Goal: Information Seeking & Learning: Learn about a topic

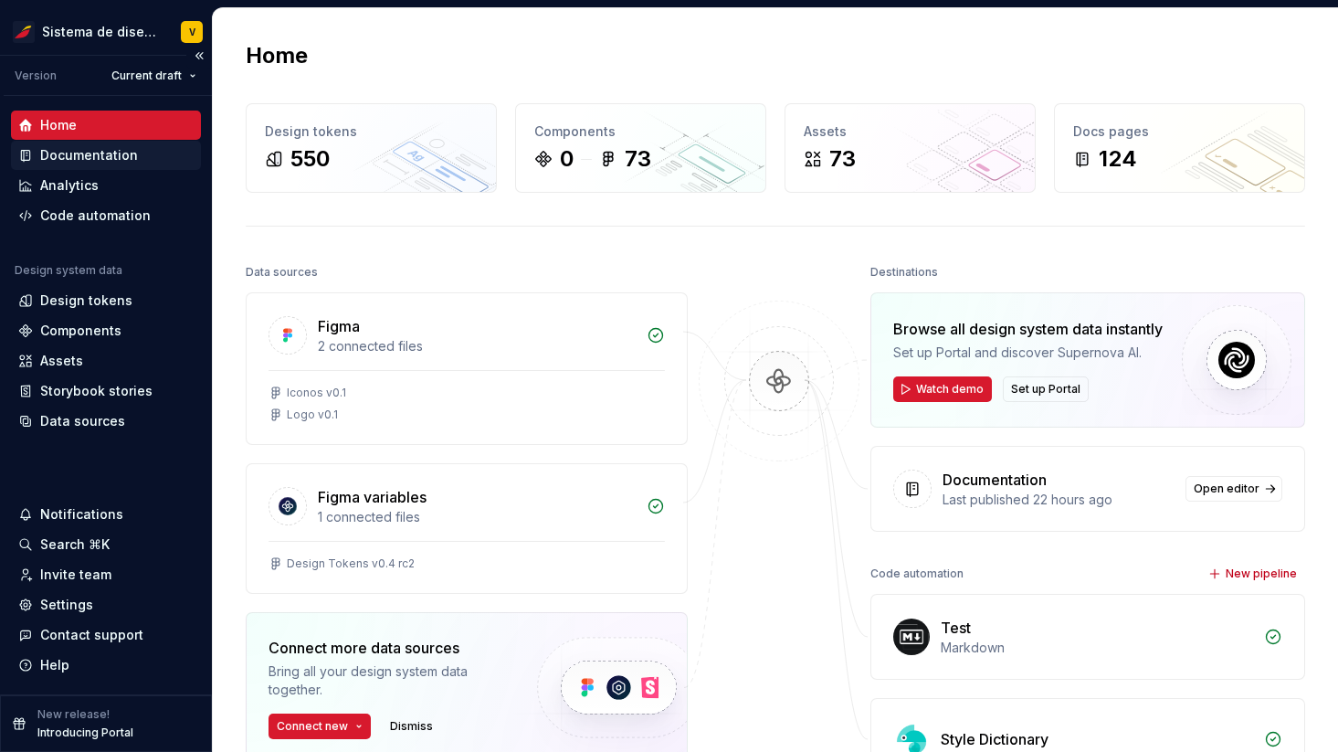
click at [101, 154] on div "Documentation" at bounding box center [89, 155] width 98 height 18
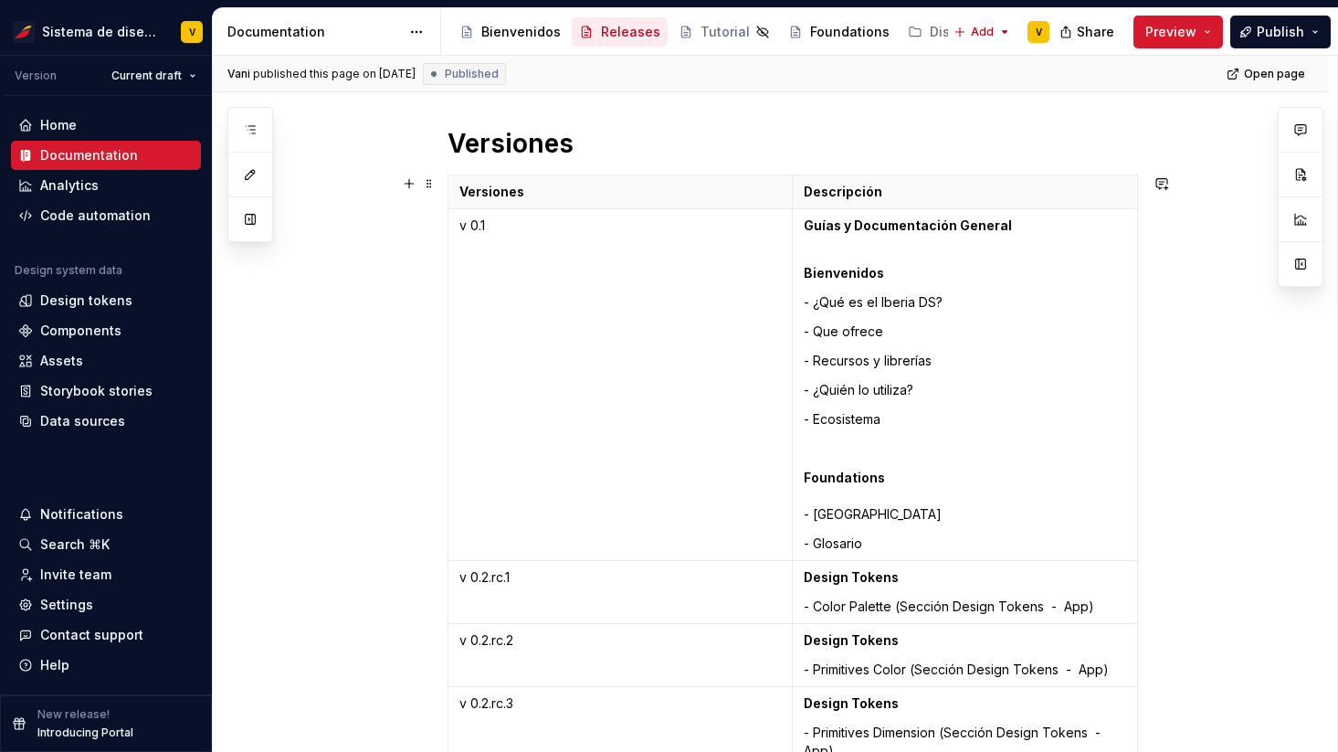
scroll to position [246, 0]
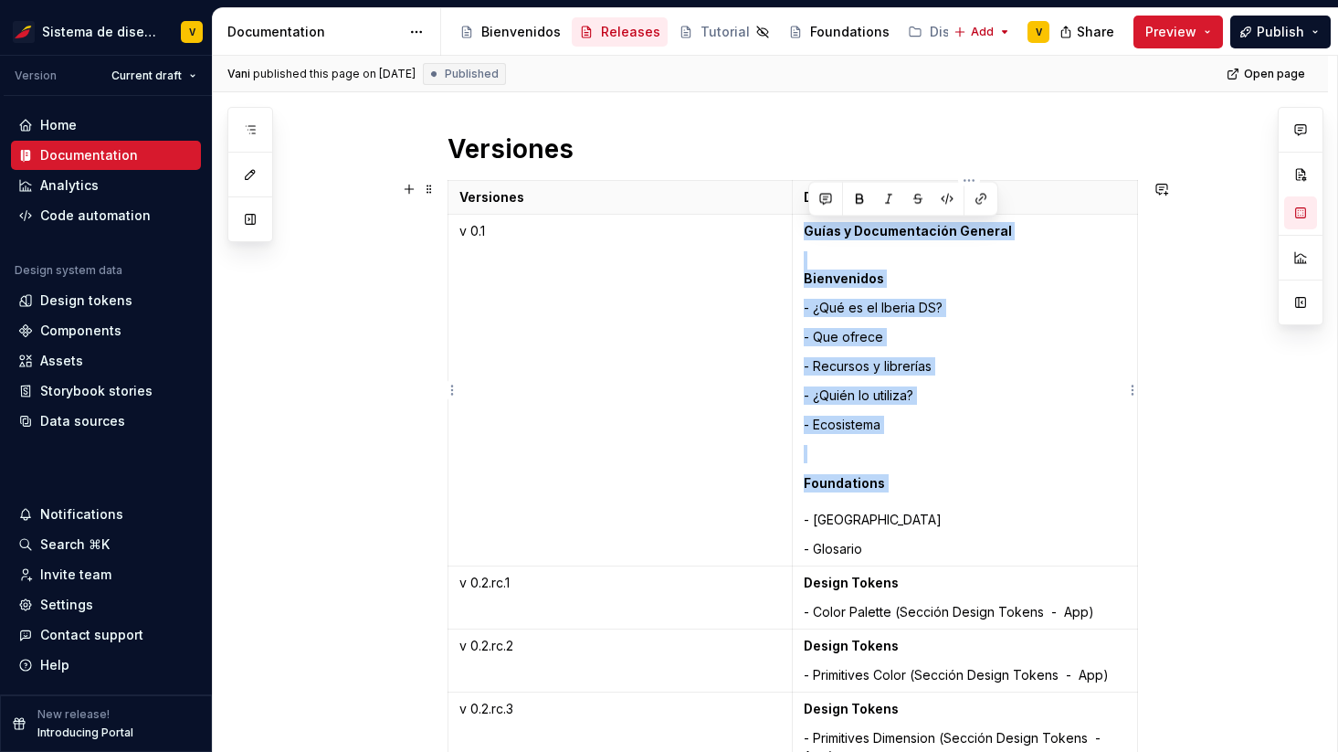
drag, startPoint x: 809, startPoint y: 238, endPoint x: 905, endPoint y: 501, distance: 280.0
click at [905, 501] on td "Guías y Documentación General Bienvenidos - ¿Qué es el Iberia DS? - Que ofrece …" at bounding box center [964, 391] width 345 height 352
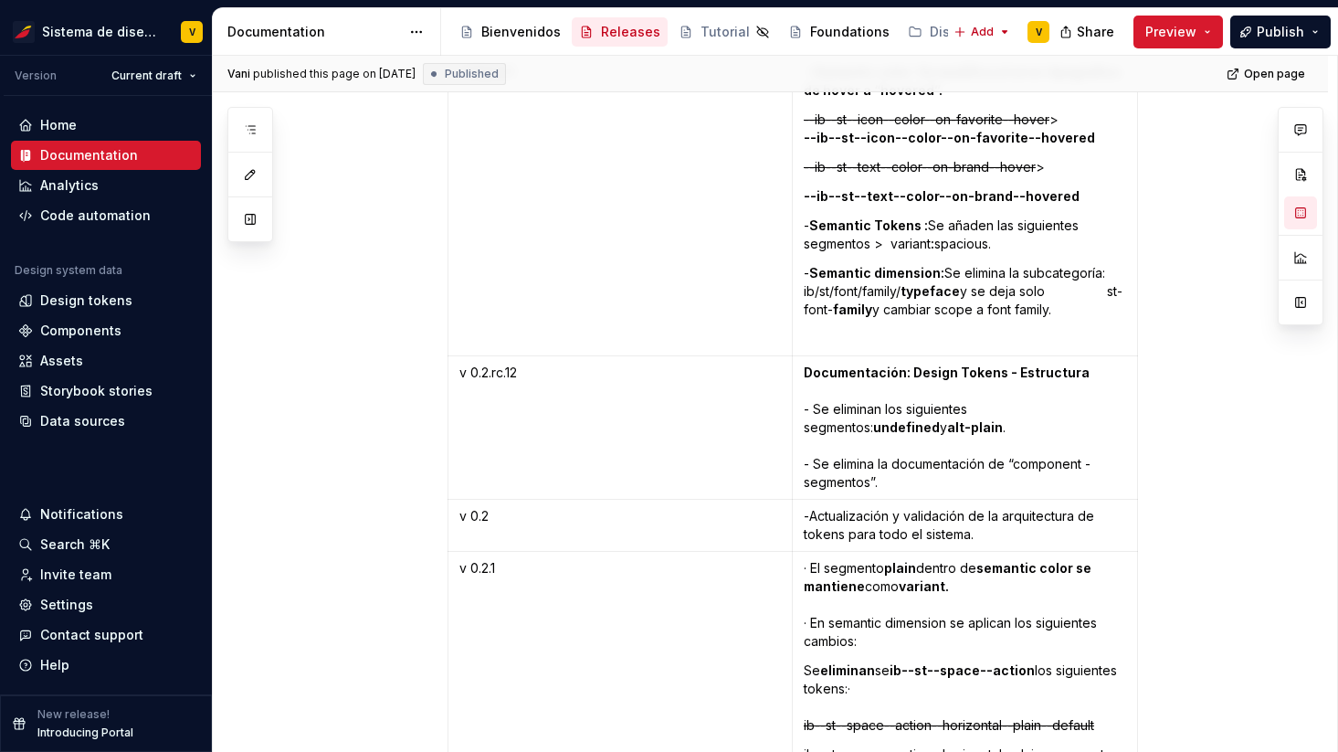
scroll to position [3610, 0]
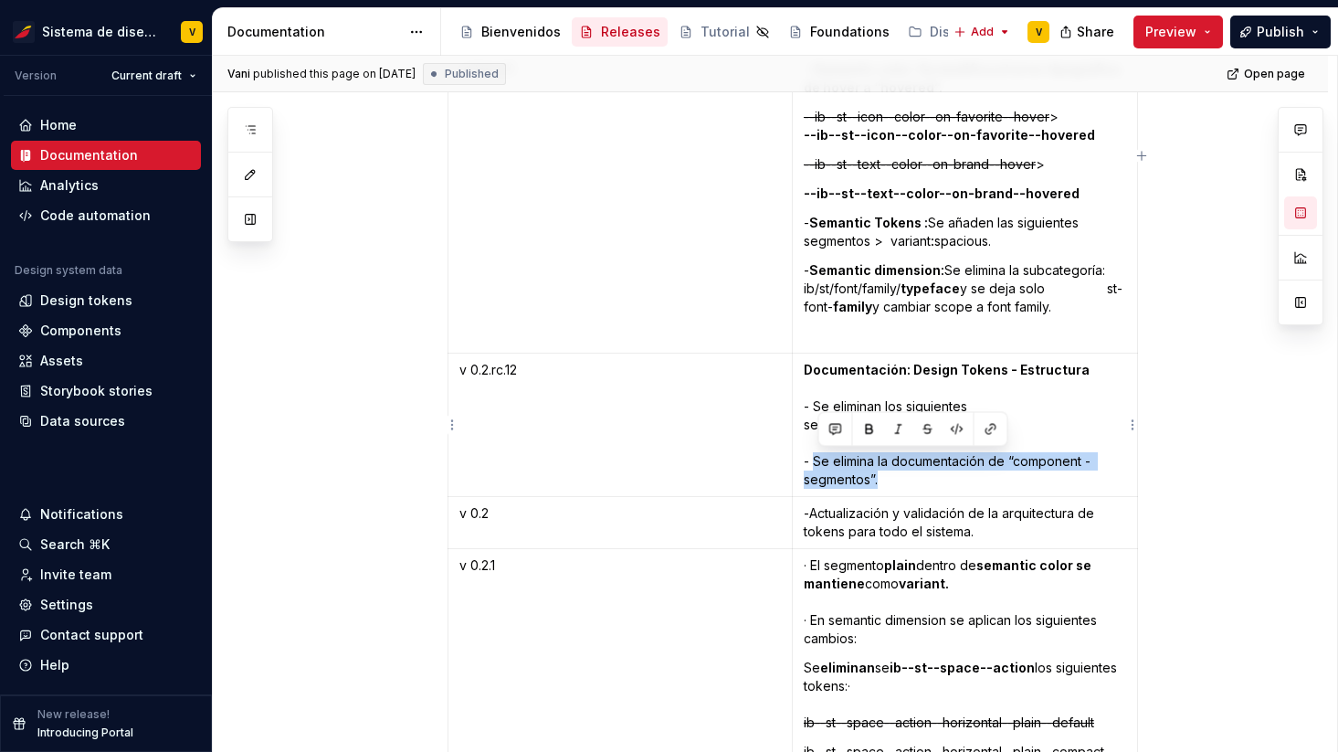
drag, startPoint x: 820, startPoint y: 461, endPoint x: 908, endPoint y: 480, distance: 89.7
click at [909, 480] on p "Documentación: Design Tokens - Estructura - Se eliminan los siguientes segmento…" at bounding box center [965, 425] width 322 height 128
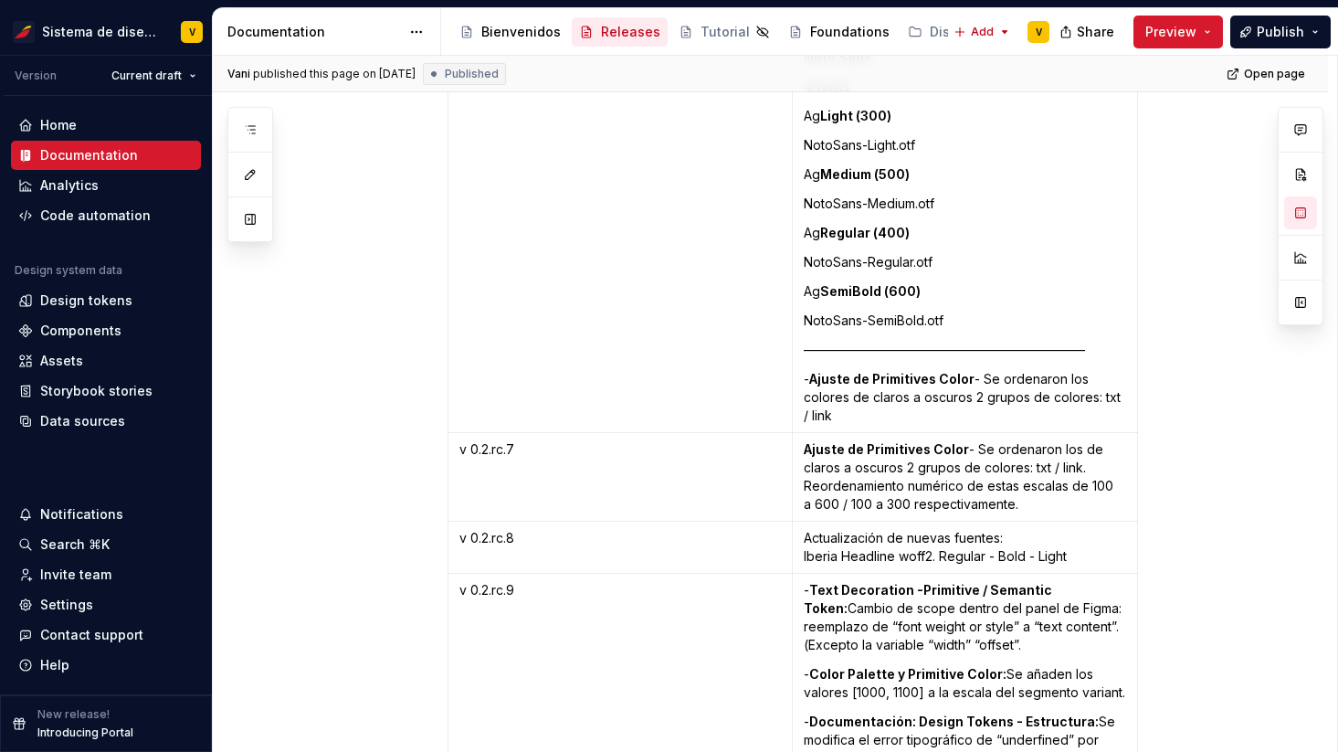
scroll to position [1651, 0]
drag, startPoint x: 811, startPoint y: 453, endPoint x: 968, endPoint y: 458, distance: 157.1
click at [968, 458] on p "Ajuste de Primitives Color - Se ordenaron los de claros a oscuros 2 grupos de c…" at bounding box center [965, 477] width 322 height 73
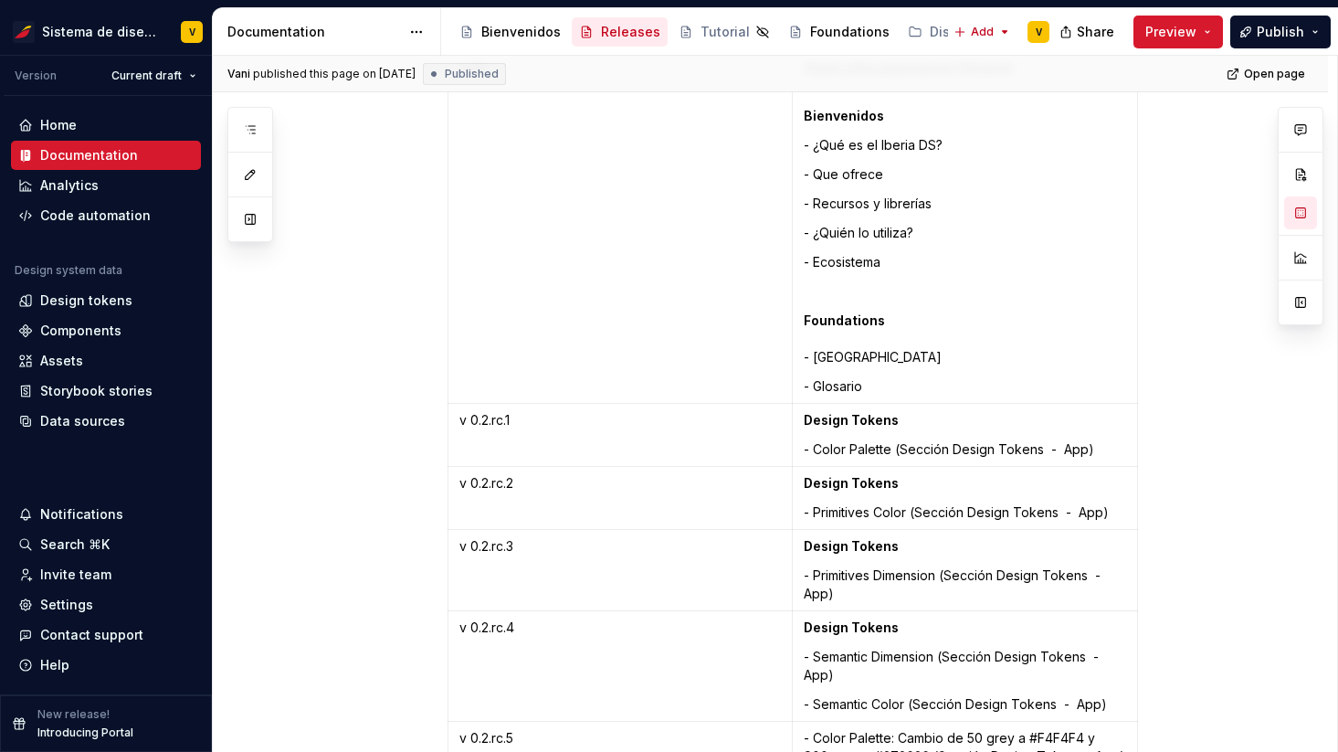
scroll to position [405, 0]
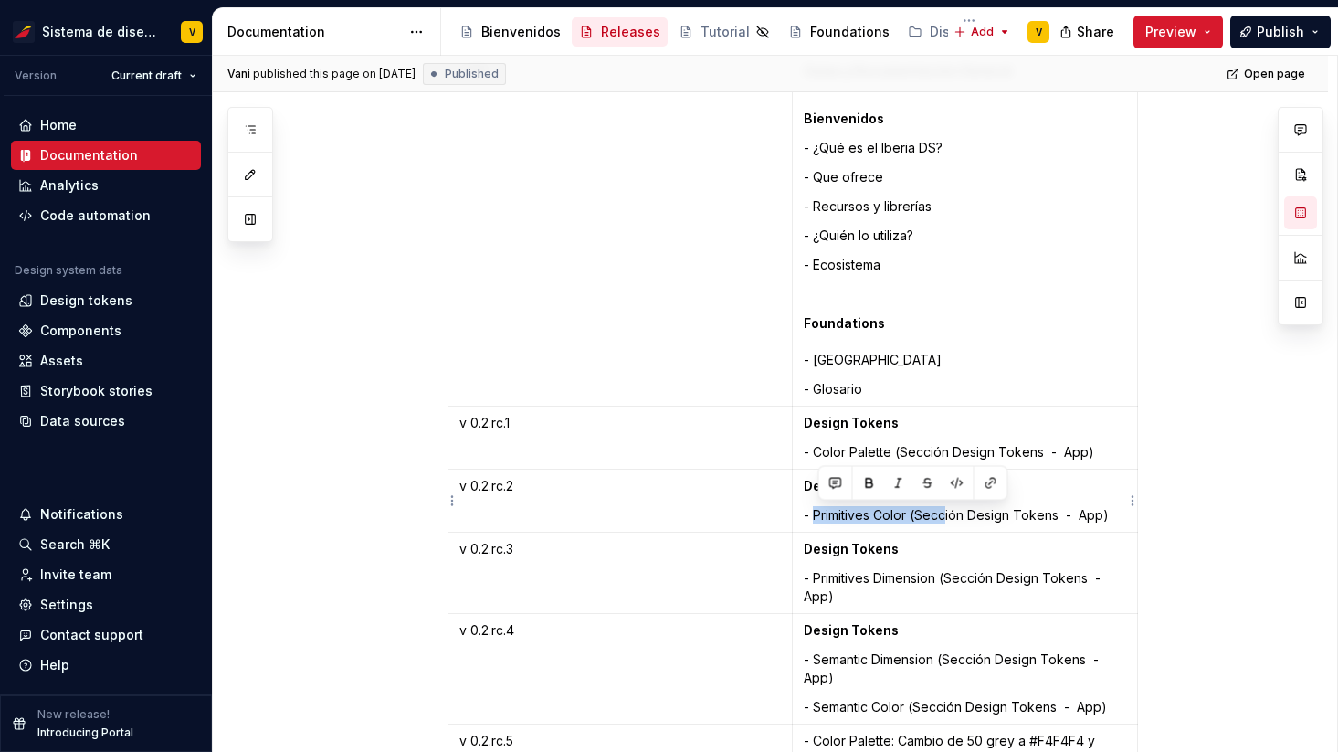
drag, startPoint x: 817, startPoint y: 514, endPoint x: 951, endPoint y: 514, distance: 133.3
click at [951, 514] on p "- Primitives Color (Sección Design Tokens - App)" at bounding box center [965, 515] width 322 height 18
drag, startPoint x: 473, startPoint y: 426, endPoint x: 521, endPoint y: 426, distance: 47.5
click at [521, 426] on p "v 0.2.rc.1" at bounding box center [619, 423] width 321 height 18
click at [485, 422] on p "v 0.2.rc.1" at bounding box center [619, 423] width 321 height 18
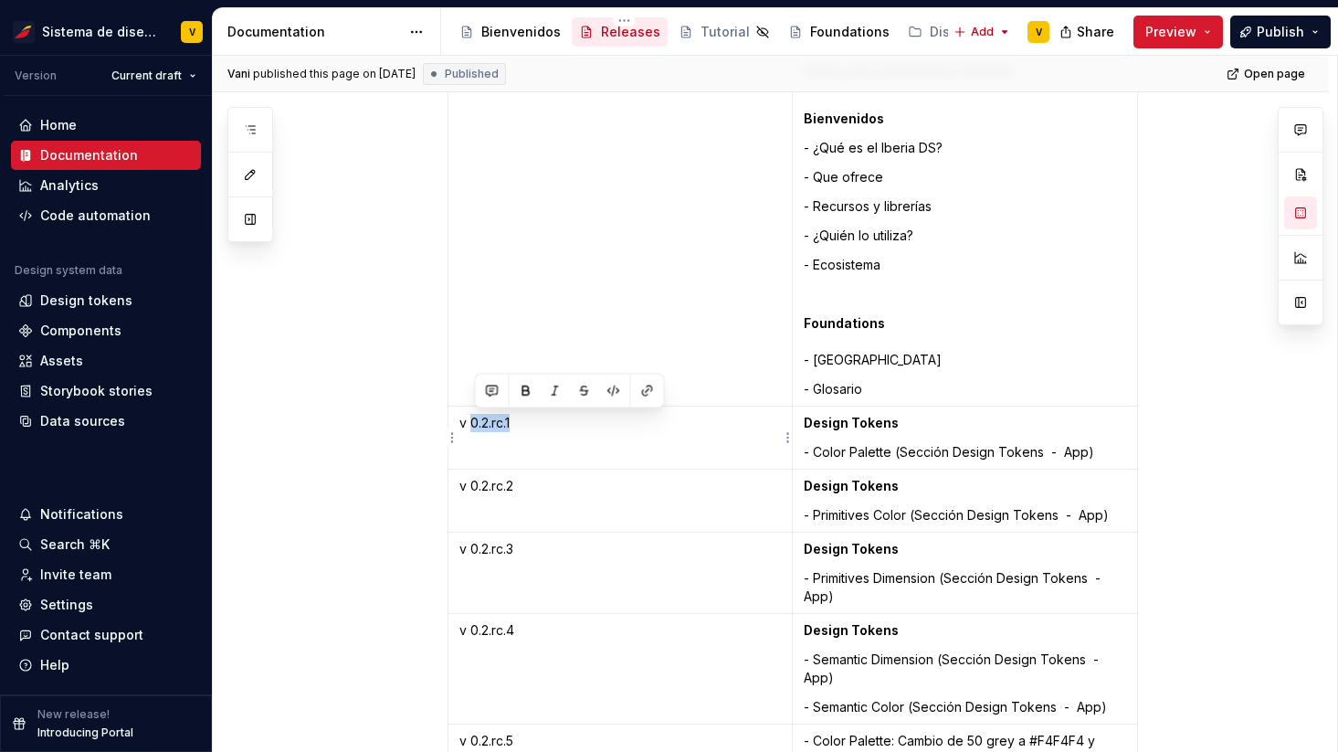
drag, startPoint x: 476, startPoint y: 423, endPoint x: 523, endPoint y: 424, distance: 47.5
click at [523, 424] on p "v 0.2.rc.1" at bounding box center [619, 423] width 321 height 18
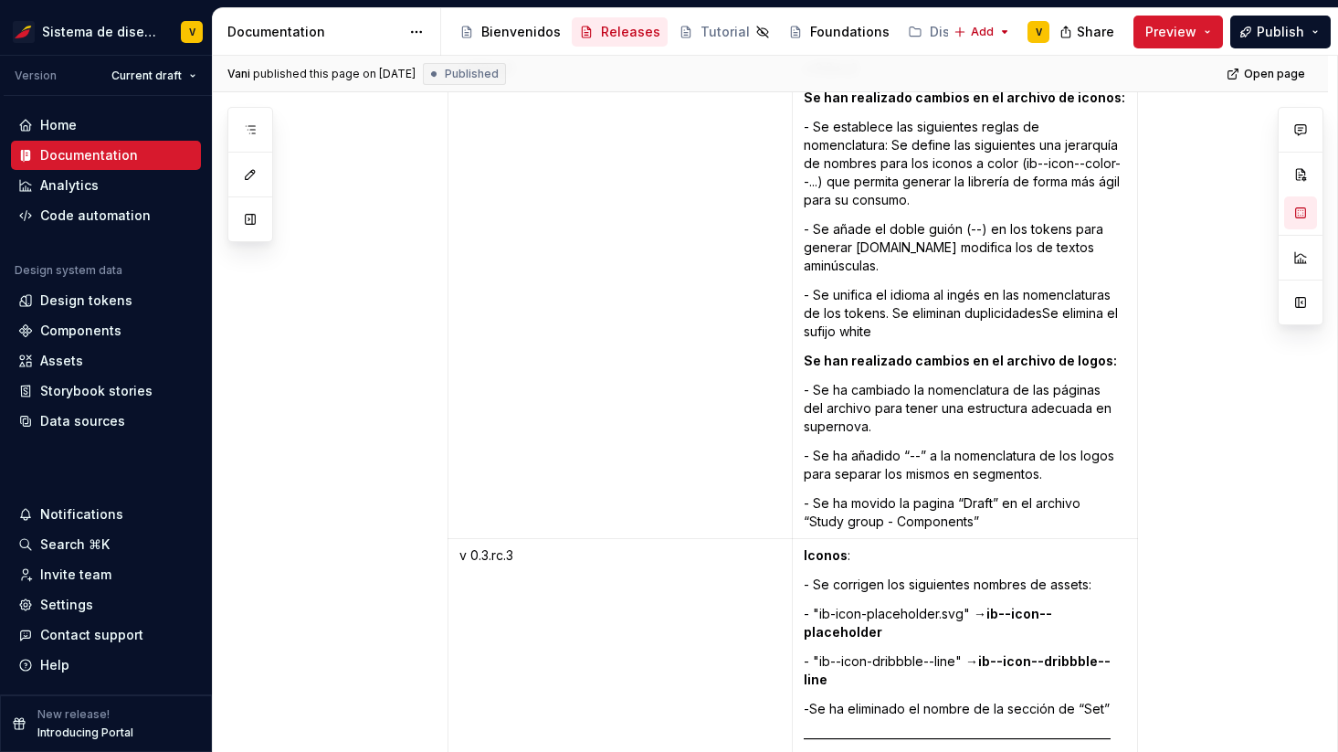
scroll to position [4832, 0]
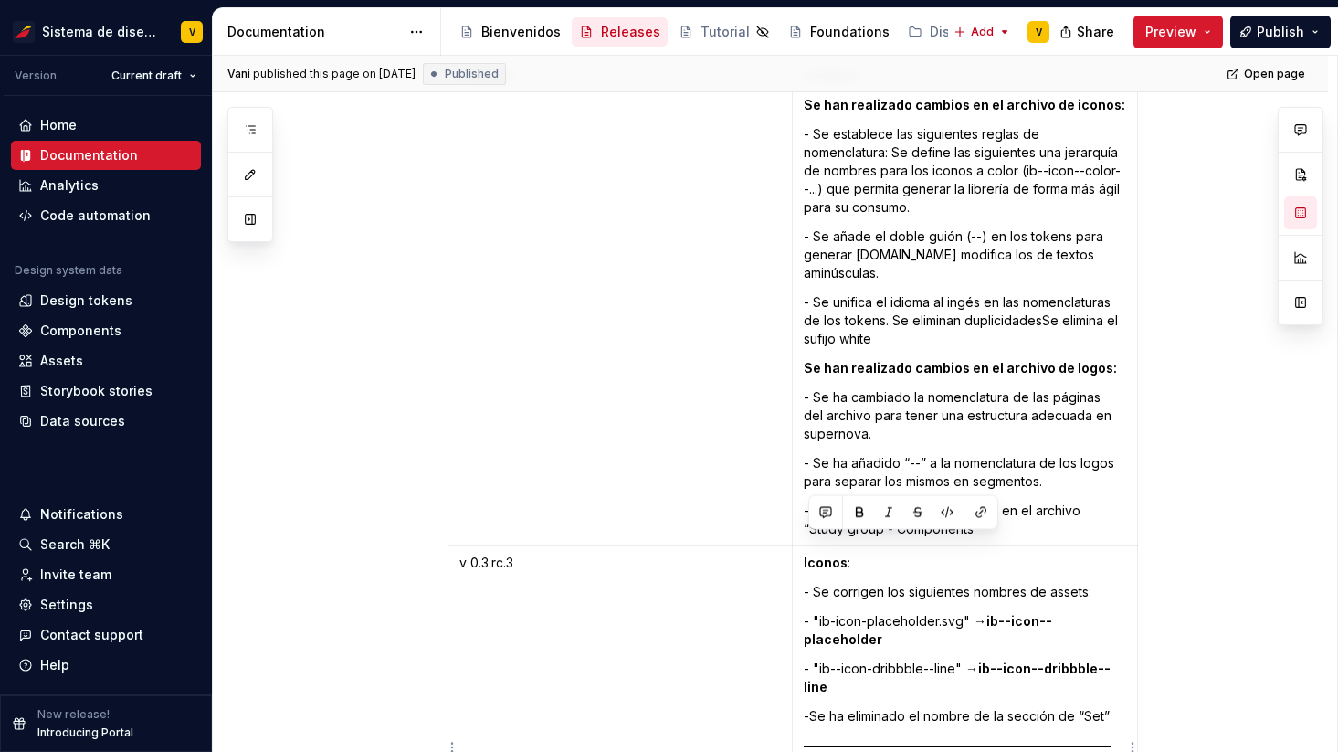
drag, startPoint x: 808, startPoint y: 548, endPoint x: 859, endPoint y: 548, distance: 51.1
click at [860, 553] on p "Iconos :" at bounding box center [965, 562] width 322 height 18
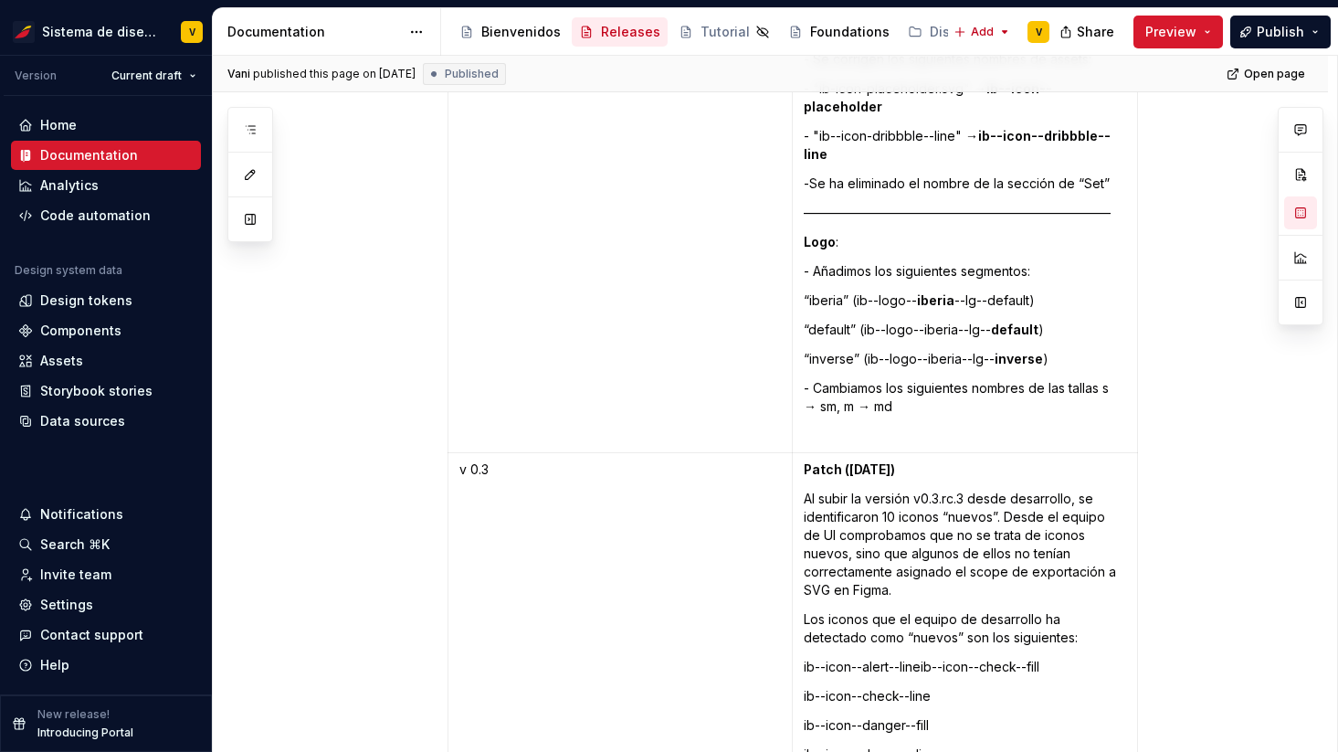
scroll to position [5372, 0]
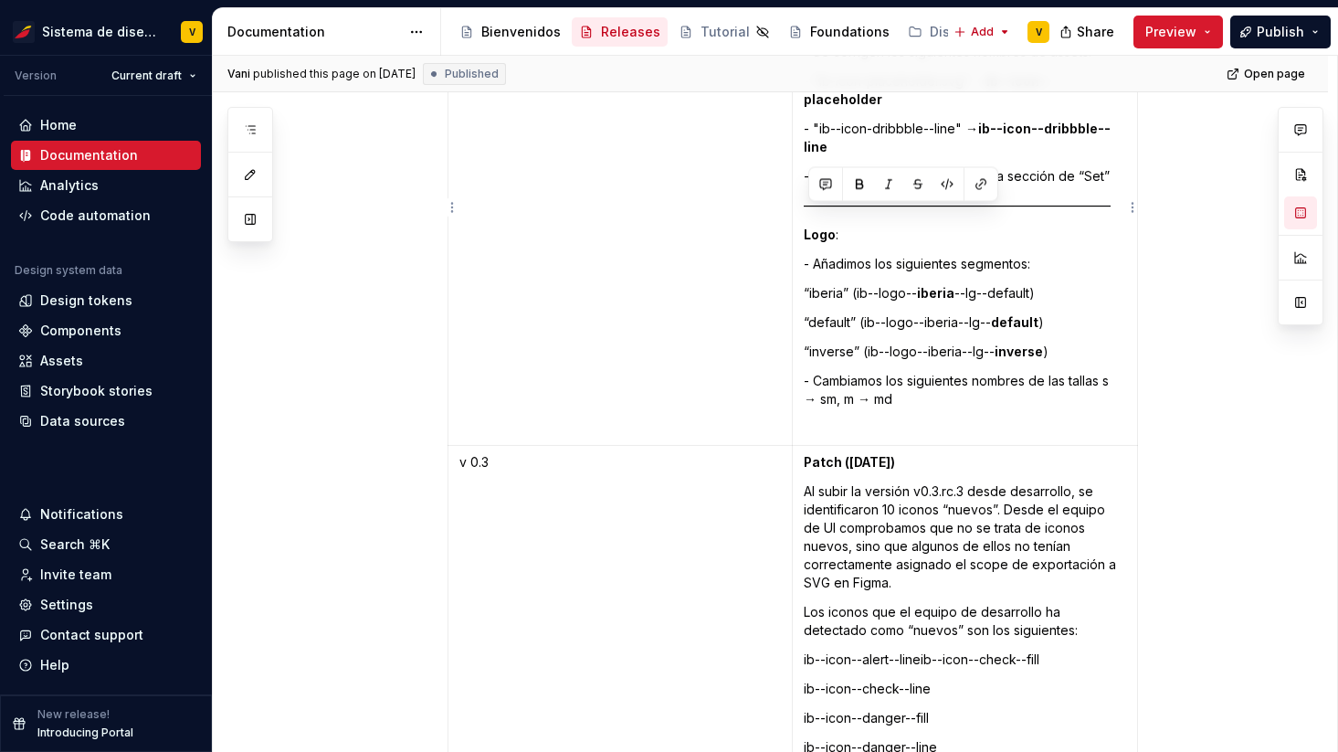
drag, startPoint x: 808, startPoint y: 218, endPoint x: 852, endPoint y: 220, distance: 43.9
click at [852, 226] on p "Logo :" at bounding box center [965, 235] width 322 height 18
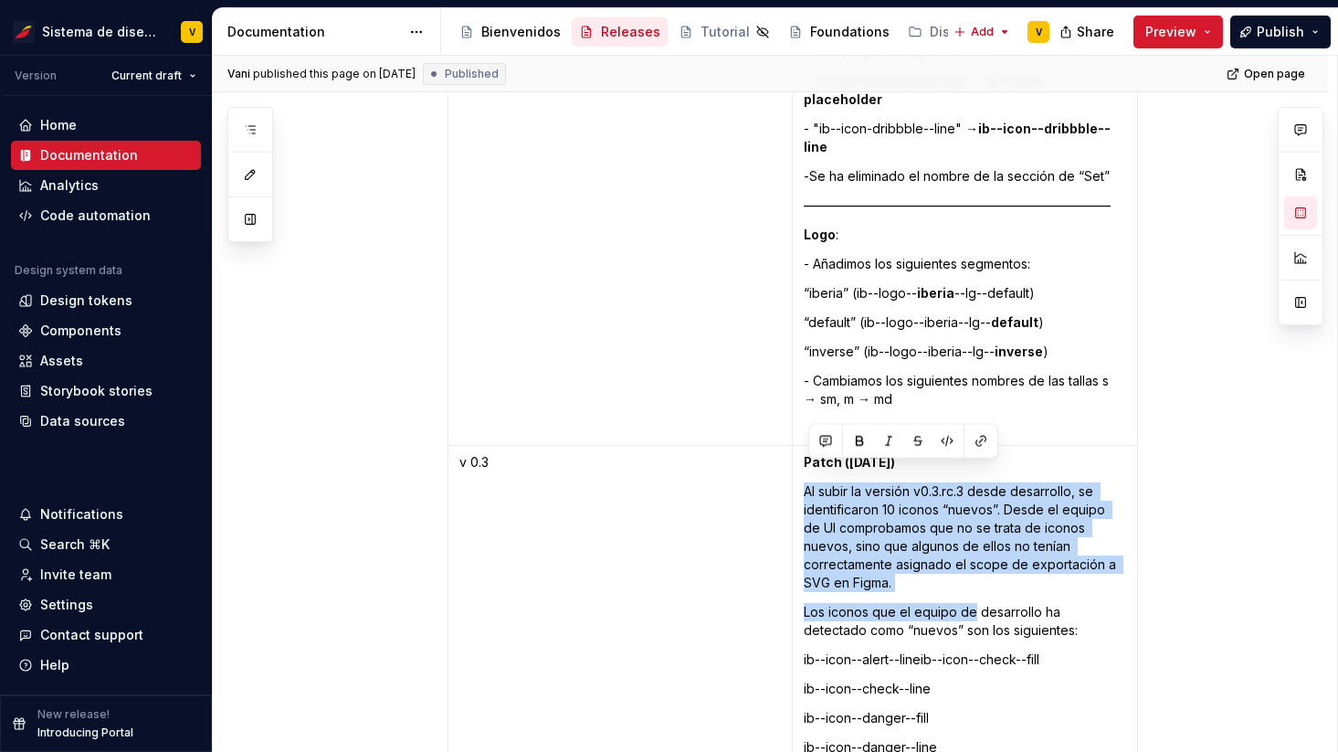
drag, startPoint x: 809, startPoint y: 474, endPoint x: 974, endPoint y: 568, distance: 190.2
click at [921, 532] on p "Al subir la versión v0.3.rc.3 desde desarrollo, se identificaron 10 iconos “nue…" at bounding box center [965, 537] width 322 height 110
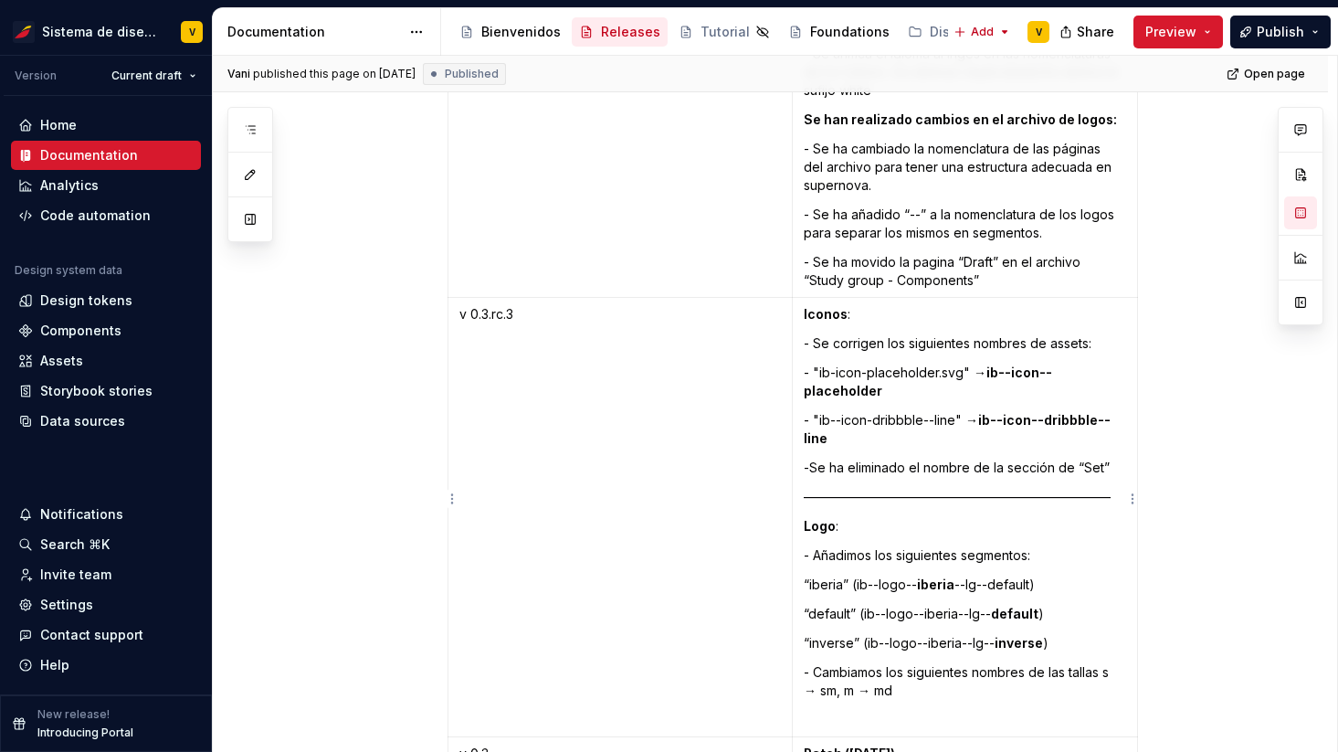
scroll to position [5037, 0]
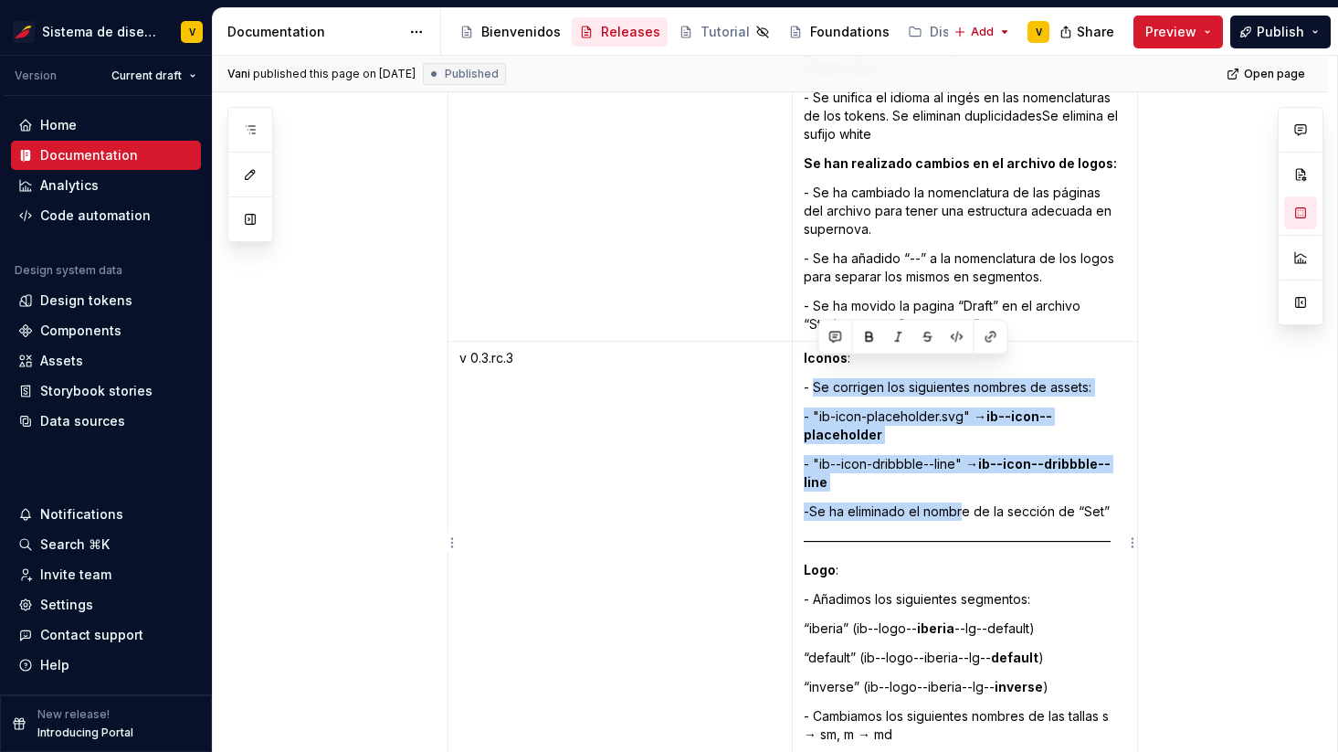
drag, startPoint x: 816, startPoint y: 369, endPoint x: 968, endPoint y: 489, distance: 193.1
click at [968, 489] on td "Iconos : - Se corrigen los siguientes nombres de assets:  - "ib-icon-placeholde…" at bounding box center [964, 561] width 345 height 439
click at [830, 412] on strong "ib--icon--placeholder" at bounding box center [928, 425] width 248 height 34
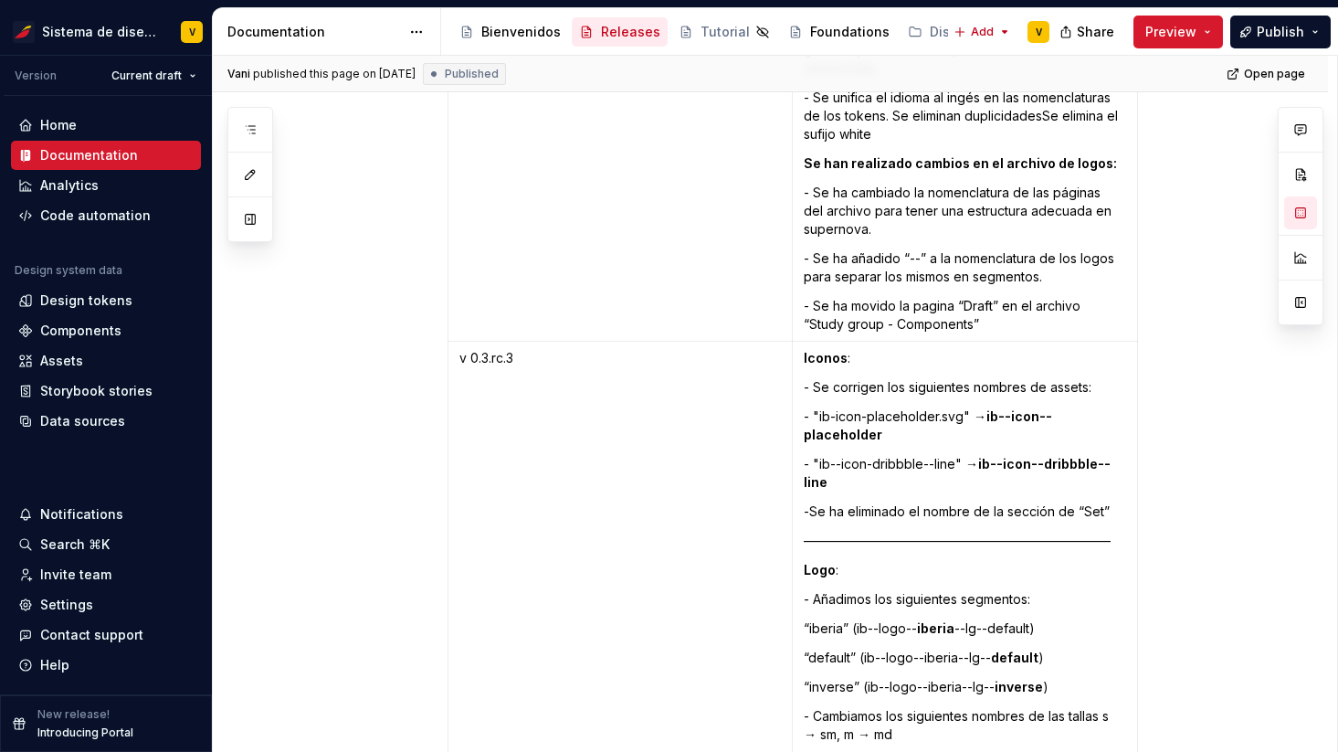
type textarea "*"
